Goal: Information Seeking & Learning: Compare options

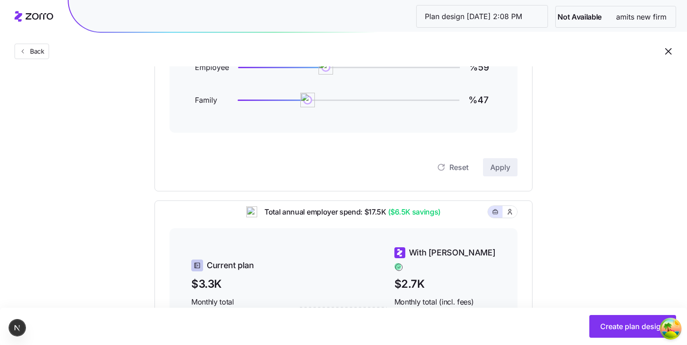
scroll to position [137, 0]
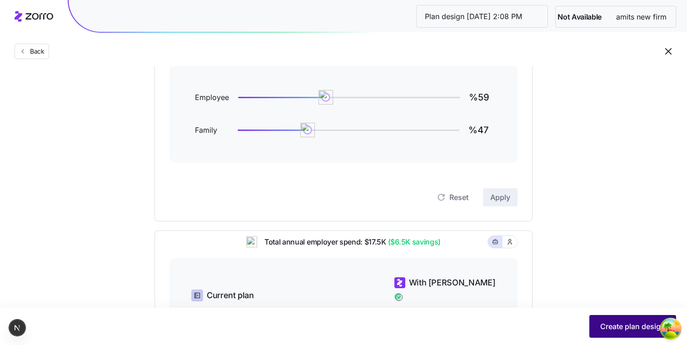
click at [601, 325] on span "Create plan design" at bounding box center [632, 326] width 65 height 11
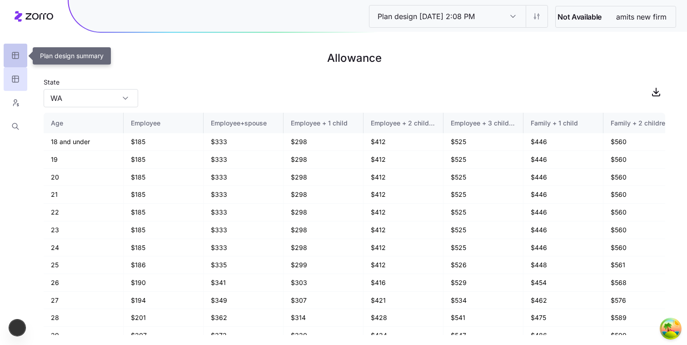
click at [18, 55] on icon "button" at bounding box center [15, 55] width 6 height 0
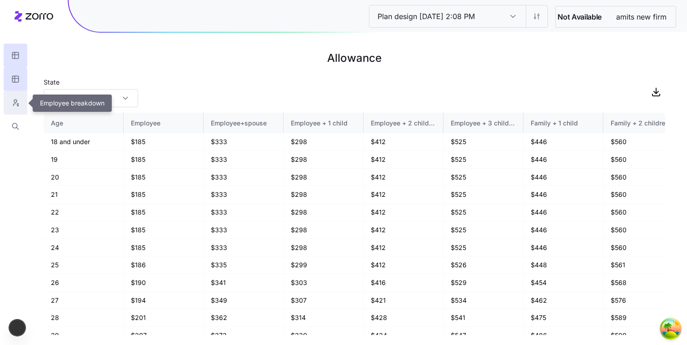
click at [17, 104] on icon "button" at bounding box center [17, 105] width 1 height 2
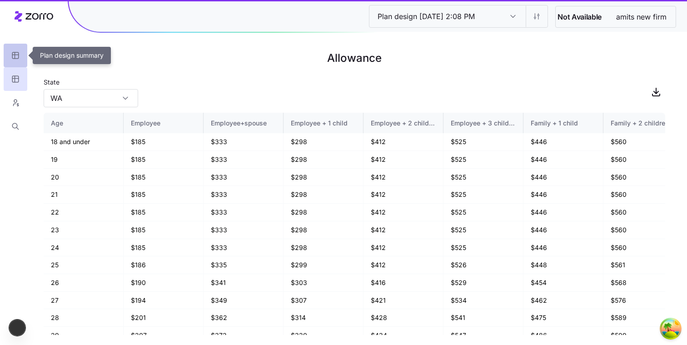
click at [17, 48] on button "button" at bounding box center [16, 56] width 24 height 24
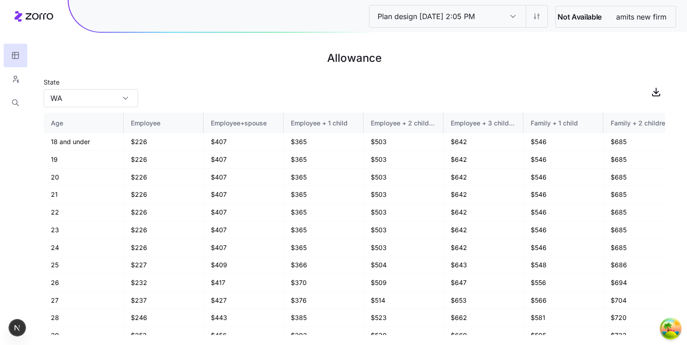
click at [35, 11] on icon at bounding box center [34, 16] width 39 height 11
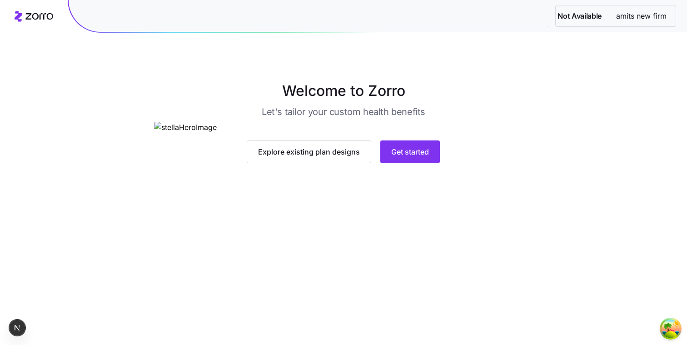
click at [403, 163] on div "Explore existing plan designs Get started" at bounding box center [343, 142] width 378 height 41
click at [403, 163] on button "Get started" at bounding box center [410, 151] width 60 height 23
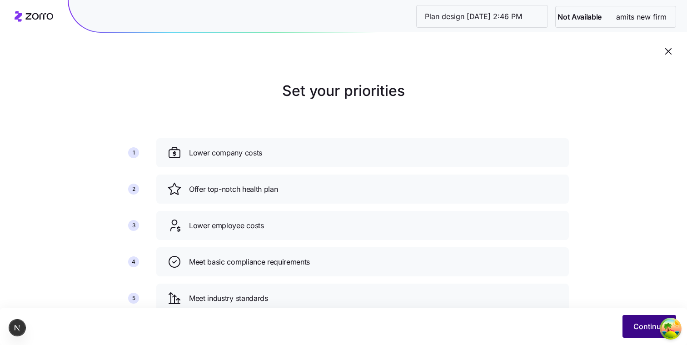
click at [650, 325] on span "Continue" at bounding box center [649, 326] width 32 height 11
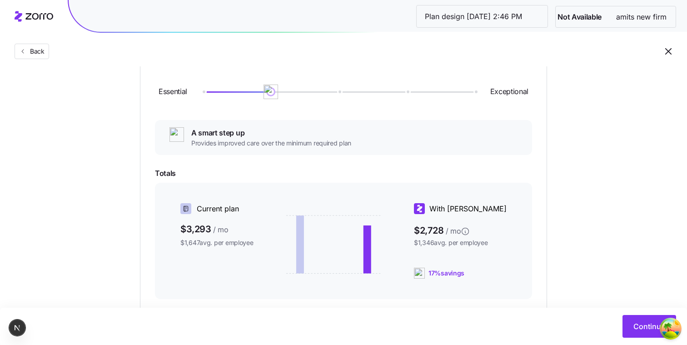
scroll to position [193, 0]
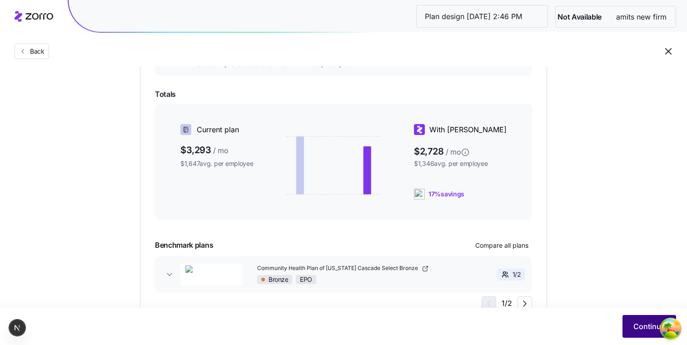
click at [634, 322] on span "Continue" at bounding box center [649, 326] width 32 height 11
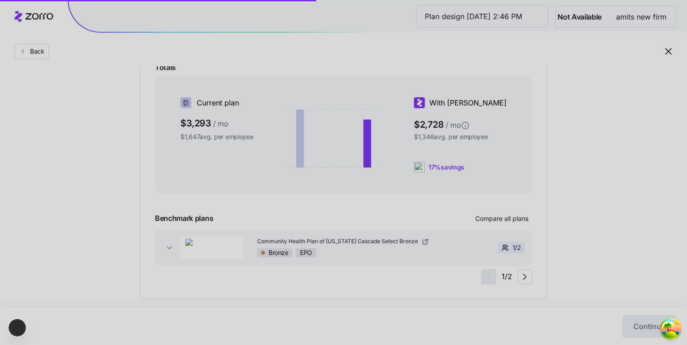
scroll to position [232, 0]
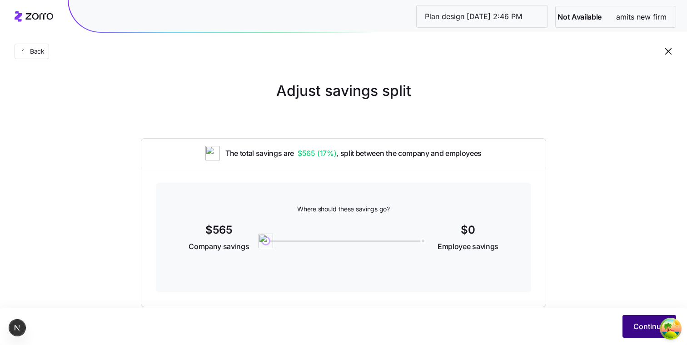
click at [630, 329] on button "Continue" at bounding box center [649, 326] width 54 height 23
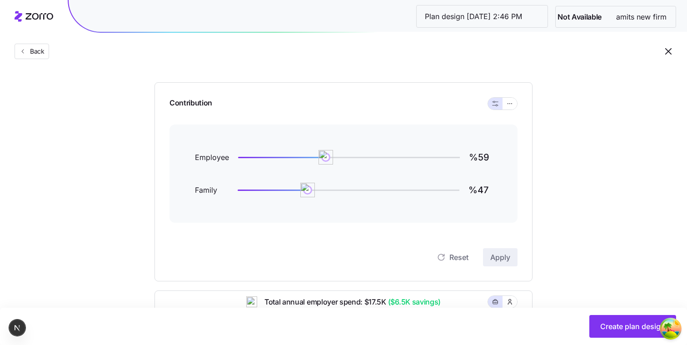
scroll to position [75, 0]
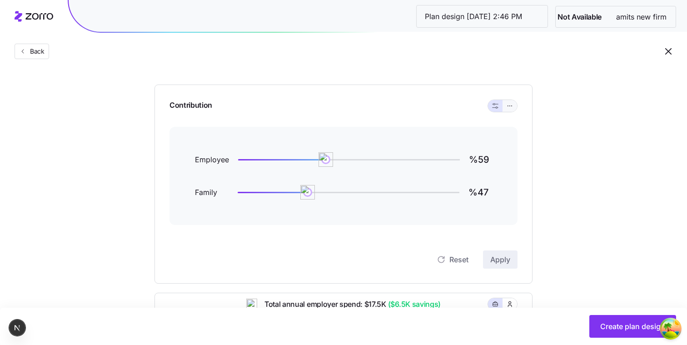
click at [508, 106] on icon "button" at bounding box center [510, 105] width 6 height 11
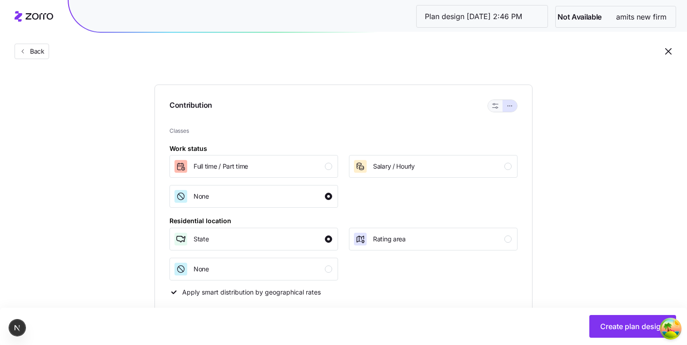
click at [497, 106] on icon "button" at bounding box center [495, 106] width 6 height 6
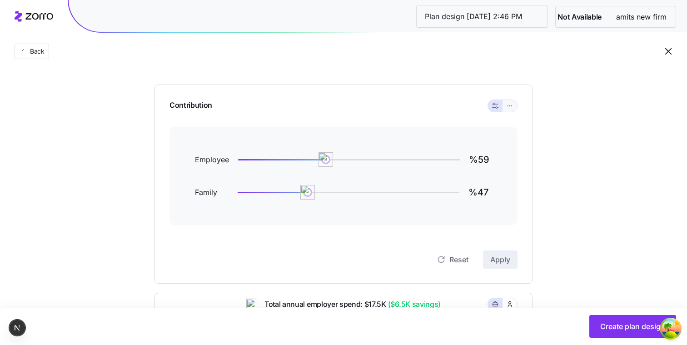
click at [505, 105] on button "button" at bounding box center [510, 106] width 15 height 12
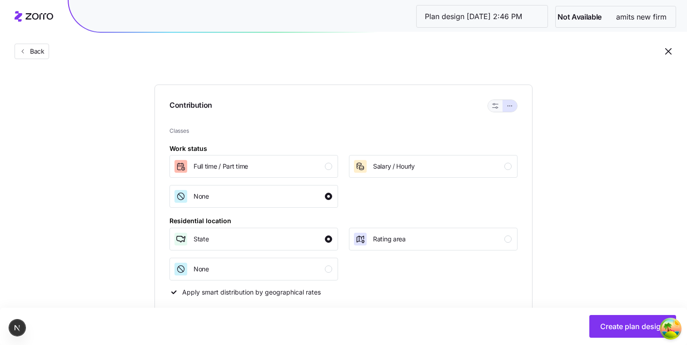
click at [497, 111] on button "button" at bounding box center [495, 106] width 15 height 12
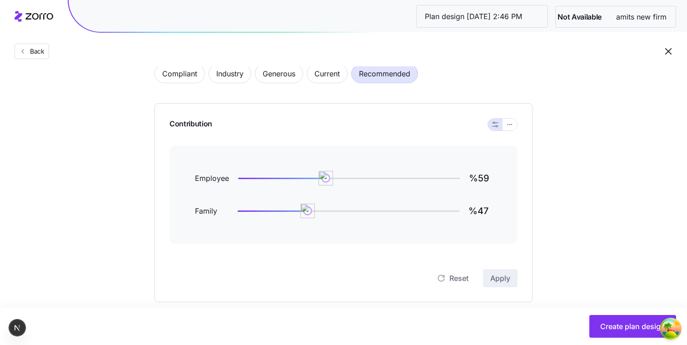
scroll to position [51, 0]
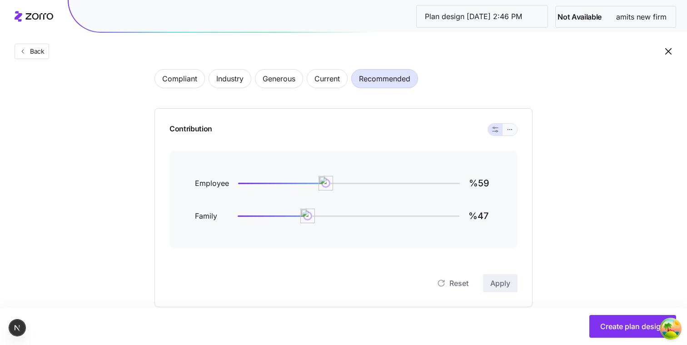
click at [514, 128] on button "button" at bounding box center [510, 130] width 15 height 12
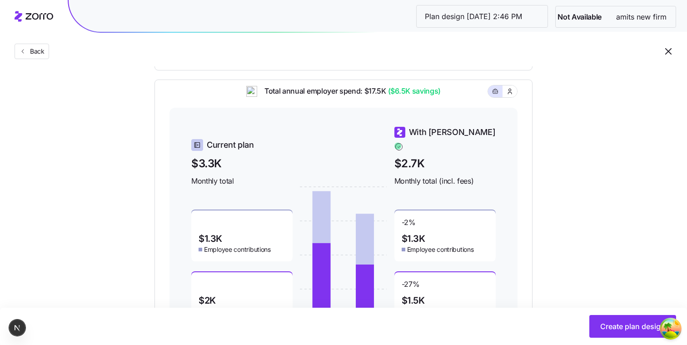
scroll to position [475, 0]
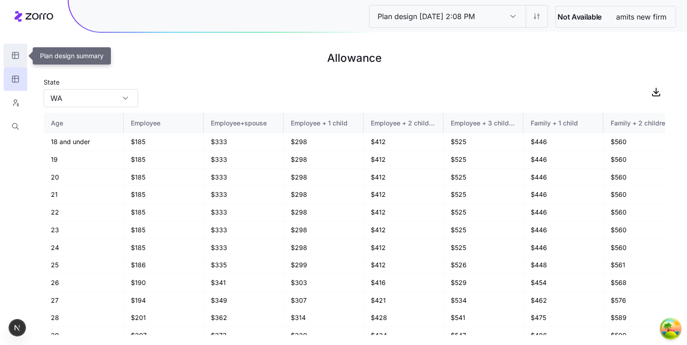
click at [18, 52] on icon "button" at bounding box center [15, 55] width 8 height 9
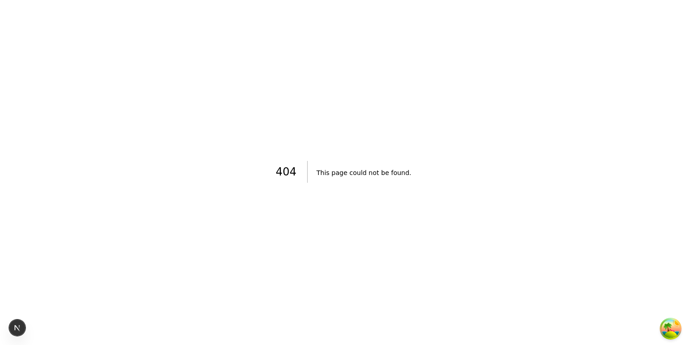
click at [138, 62] on div "404 This page could not be found ." at bounding box center [343, 172] width 687 height 345
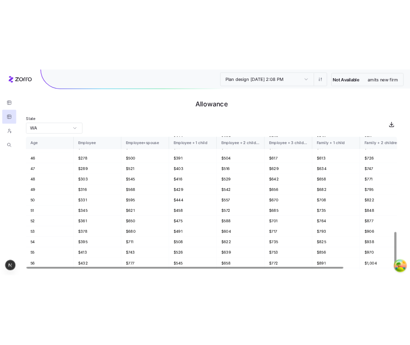
scroll to position [624, 0]
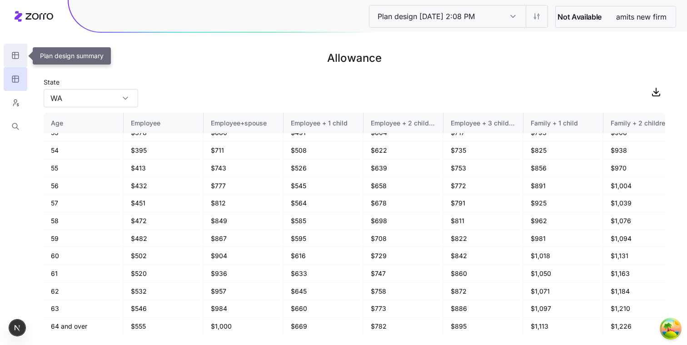
click at [16, 53] on icon "button" at bounding box center [15, 55] width 8 height 9
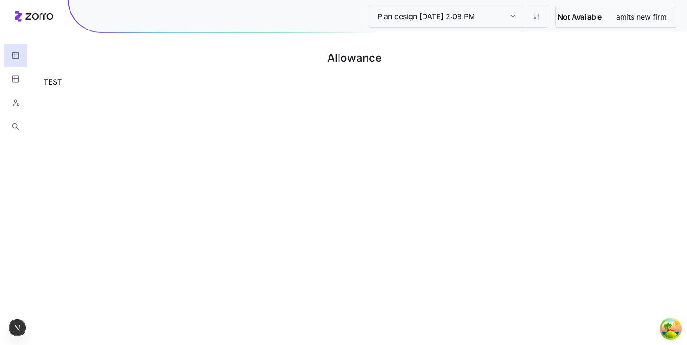
click at [250, 143] on main "Allowance TEST" at bounding box center [343, 172] width 687 height 345
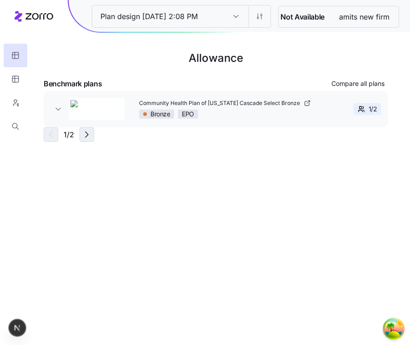
click at [91, 135] on icon "button" at bounding box center [86, 134] width 11 height 11
click at [91, 135] on div "2 / 2" at bounding box center [216, 134] width 344 height 15
click at [49, 132] on icon "button" at bounding box center [50, 134] width 11 height 11
click at [343, 80] on span "Compare all plans" at bounding box center [357, 83] width 53 height 9
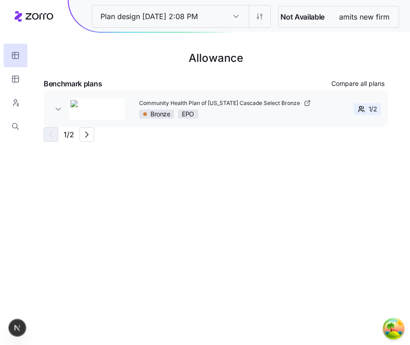
click at [310, 76] on div "Benchmark plans Compare all plans" at bounding box center [216, 83] width 344 height 15
click at [344, 82] on span "Compare all plans" at bounding box center [357, 83] width 53 height 9
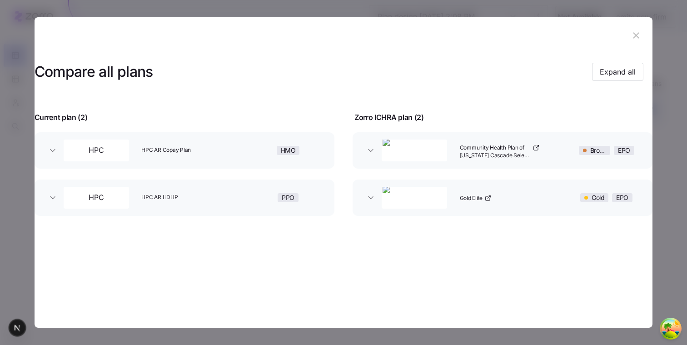
click at [633, 35] on icon "button" at bounding box center [636, 35] width 10 height 10
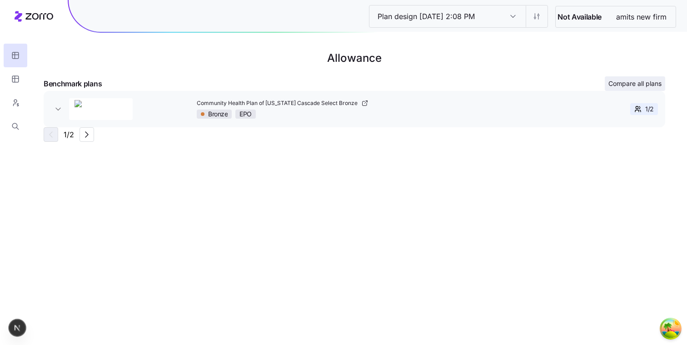
click at [618, 81] on span "Compare all plans" at bounding box center [634, 83] width 53 height 9
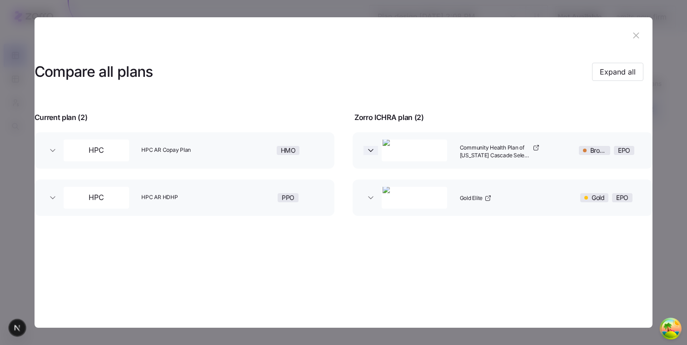
click at [373, 146] on icon "button" at bounding box center [370, 150] width 9 height 9
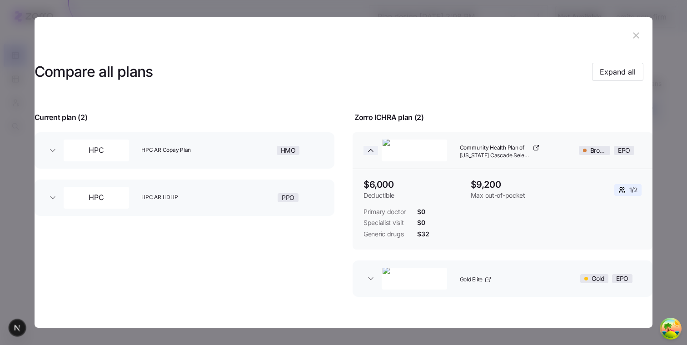
click at [373, 146] on icon "button" at bounding box center [370, 150] width 9 height 9
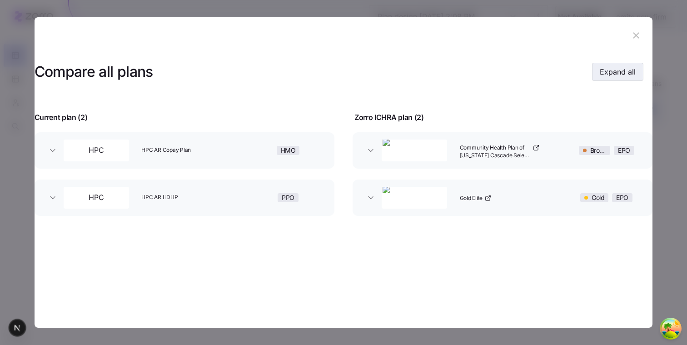
click at [605, 72] on span "Expand all" at bounding box center [618, 71] width 36 height 11
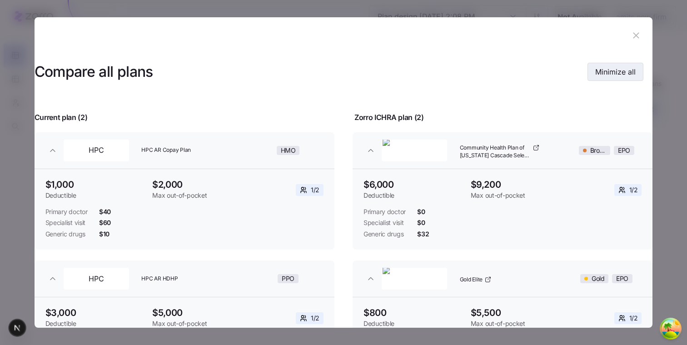
click at [603, 75] on span "Minimize all" at bounding box center [615, 71] width 40 height 11
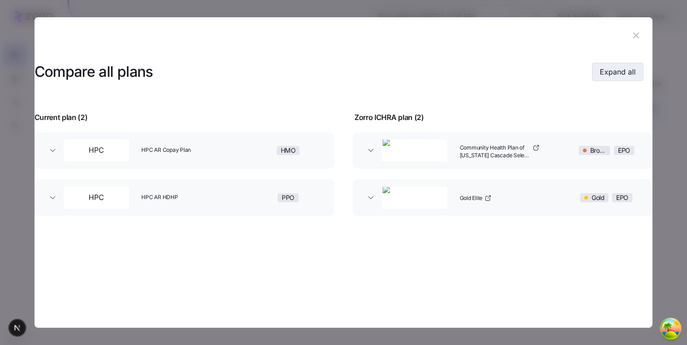
click at [603, 75] on span "Expand all" at bounding box center [618, 71] width 36 height 11
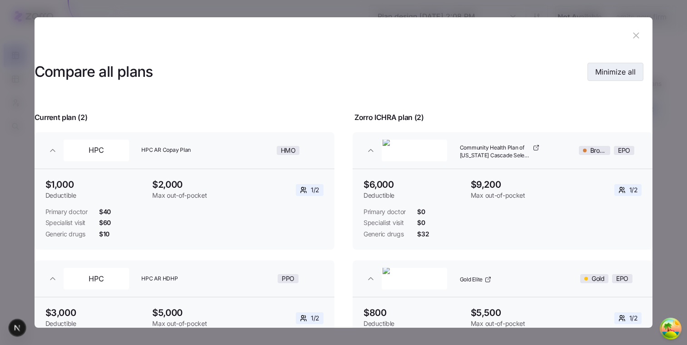
click at [603, 75] on span "Minimize all" at bounding box center [615, 71] width 40 height 11
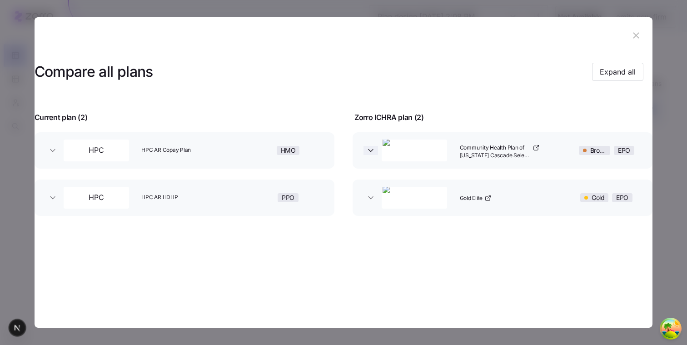
click at [372, 148] on icon "button" at bounding box center [370, 150] width 9 height 9
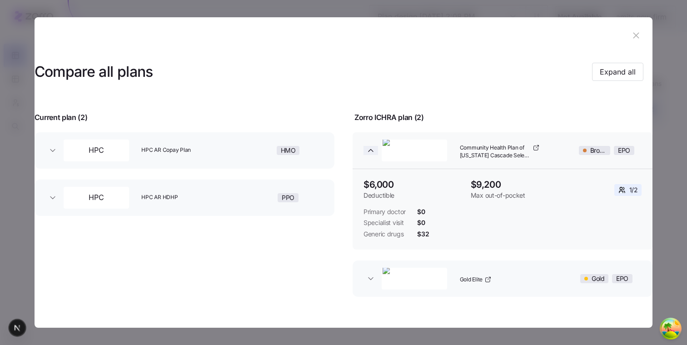
click at [372, 146] on icon "button" at bounding box center [370, 150] width 9 height 9
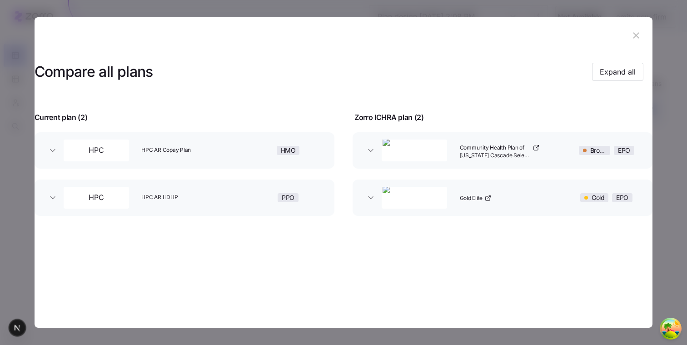
click at [635, 41] on button "button" at bounding box center [636, 35] width 15 height 15
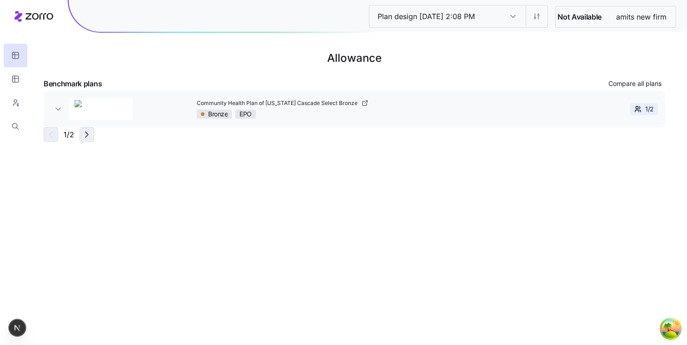
click at [83, 139] on icon "button" at bounding box center [86, 134] width 11 height 11
click at [48, 136] on icon "button" at bounding box center [50, 134] width 11 height 11
click at [615, 81] on span "Compare all plans" at bounding box center [634, 83] width 53 height 9
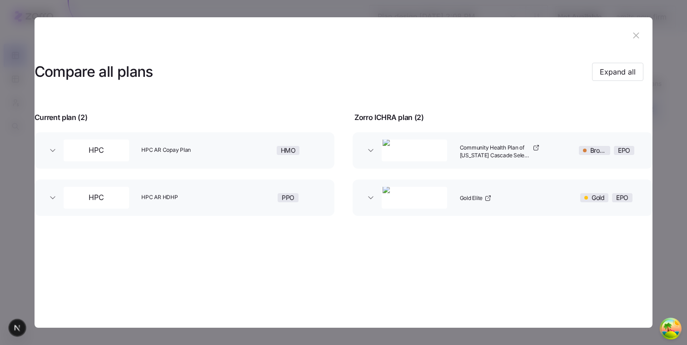
click at [267, 146] on div "HMO" at bounding box center [288, 150] width 78 height 29
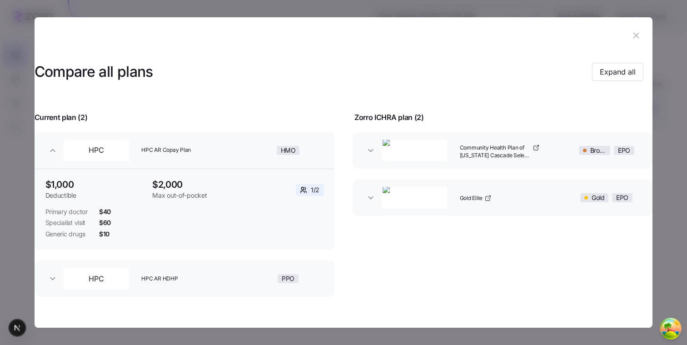
click at [264, 147] on div "HMO" at bounding box center [288, 150] width 78 height 29
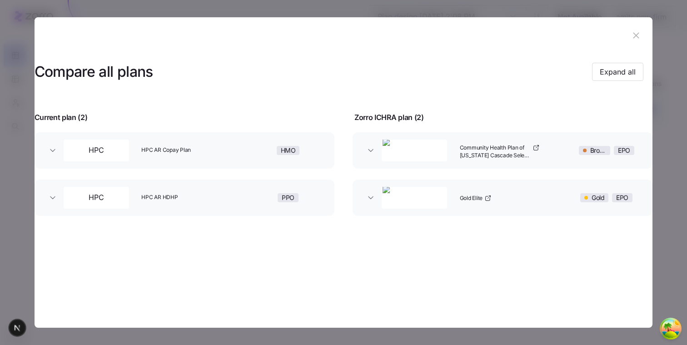
click at [238, 195] on span "HPC AR HDHP" at bounding box center [193, 198] width 104 height 8
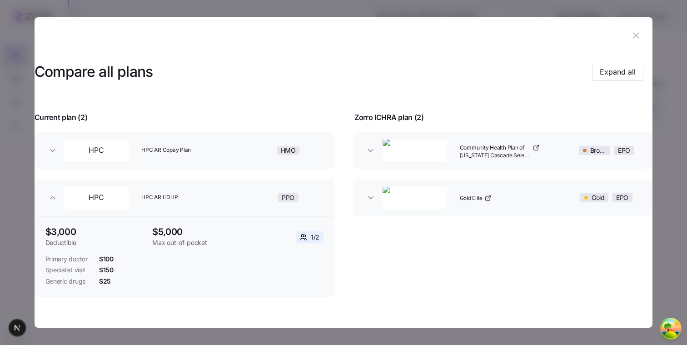
click at [238, 194] on span "HPC AR HDHP" at bounding box center [193, 198] width 104 height 8
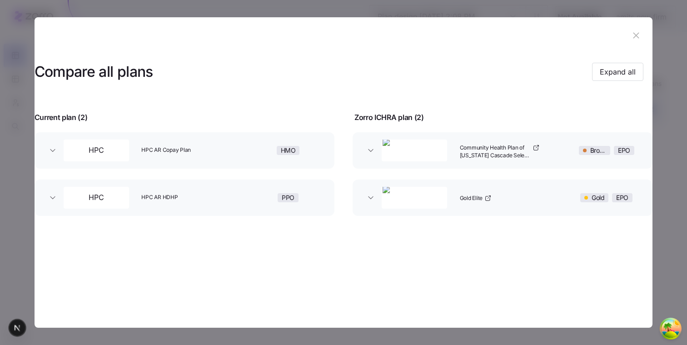
click at [632, 36] on icon "button" at bounding box center [636, 35] width 10 height 10
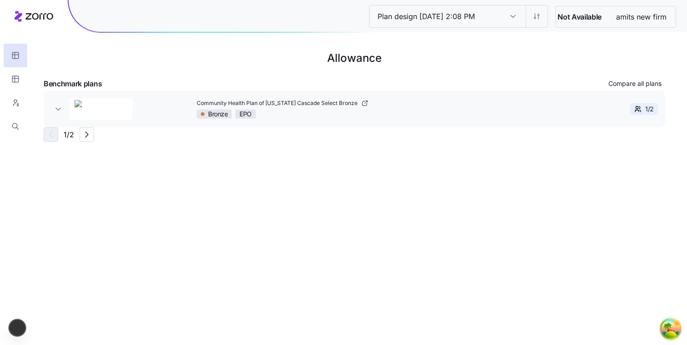
click at [344, 113] on div "Bronze EPO" at bounding box center [367, 114] width 340 height 9
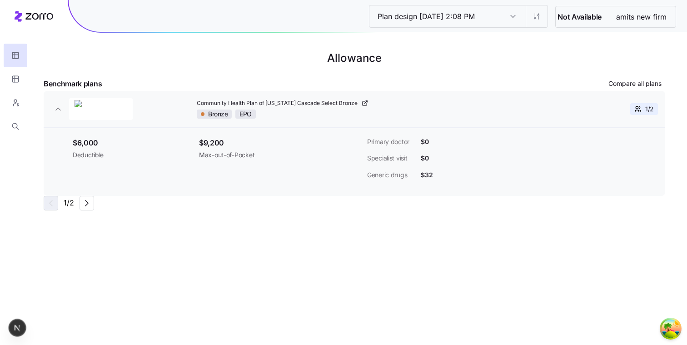
click at [344, 113] on div "Bronze EPO" at bounding box center [367, 114] width 340 height 9
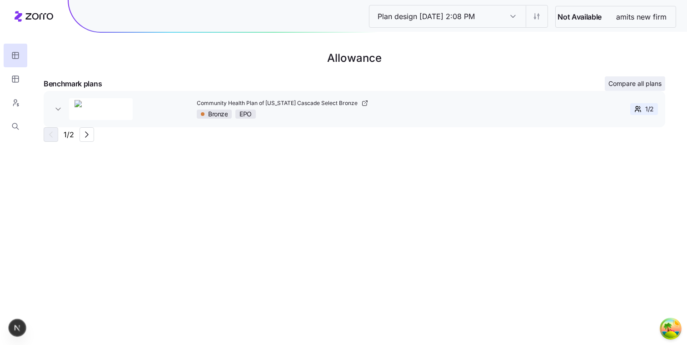
click at [616, 77] on button "Compare all plans" at bounding box center [635, 83] width 60 height 15
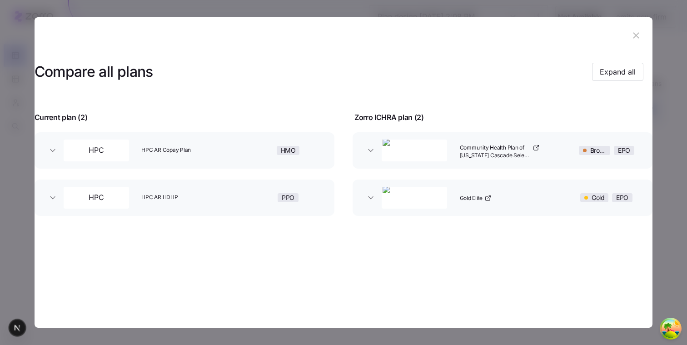
click at [652, 42] on header at bounding box center [344, 35] width 618 height 36
click at [636, 39] on icon "button" at bounding box center [636, 35] width 10 height 10
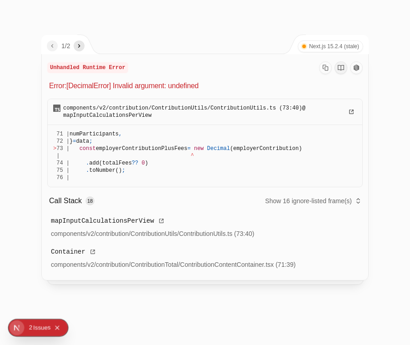
click at [50, 79] on div "Unhandled Runtime Error Error: [DecimalError] Invalid argument: undefined" at bounding box center [204, 76] width 315 height 30
drag, startPoint x: 50, startPoint y: 79, endPoint x: 150, endPoint y: 185, distance: 145.6
click at [150, 185] on div "Unhandled Runtime Error Error: [DecimalError] Invalid argument: undefined compo…" at bounding box center [205, 167] width 326 height 226
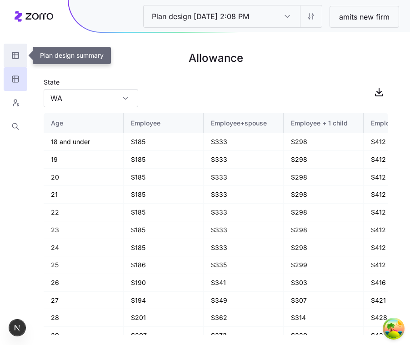
click at [12, 63] on button "button" at bounding box center [16, 56] width 24 height 24
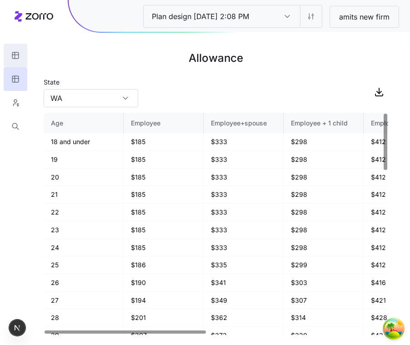
click at [17, 58] on icon "button" at bounding box center [15, 55] width 8 height 9
